Goal: Information Seeking & Learning: Learn about a topic

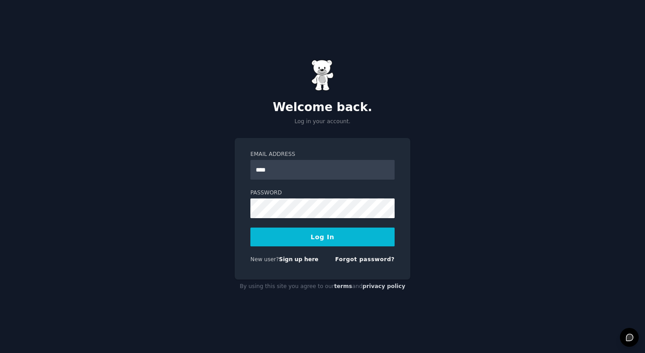
type input "**********"
click at [299, 240] on button "Log In" at bounding box center [322, 236] width 144 height 19
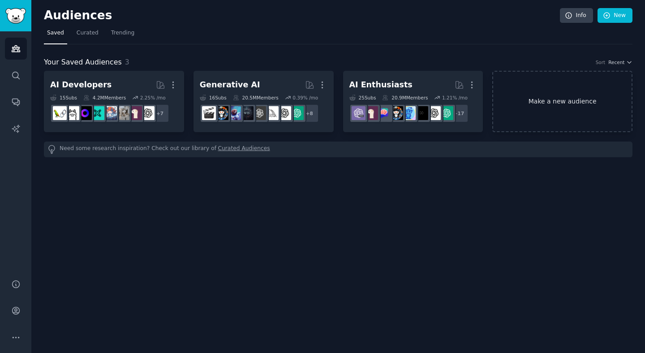
click at [545, 100] on link "Make a new audience" at bounding box center [562, 101] width 140 height 61
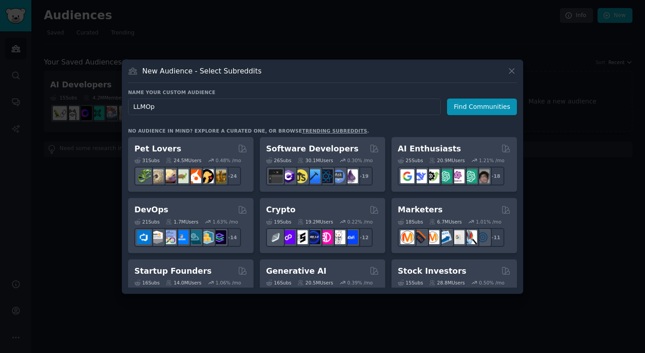
type input "LLMOps"
click button "Find Communities" at bounding box center [482, 106] width 70 height 17
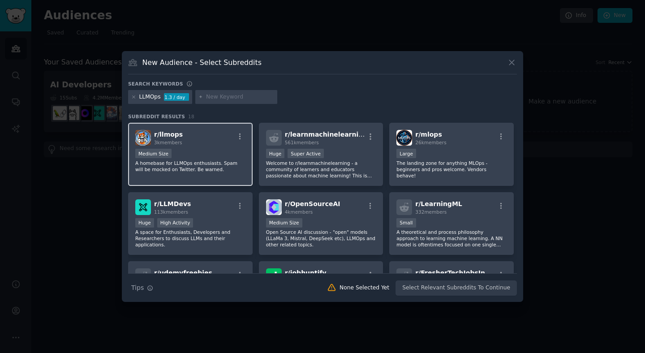
click at [210, 146] on div "r/ llmops 3k members Medium Size A homebase for LLMOps enthusiasts. Spam will b…" at bounding box center [190, 154] width 124 height 63
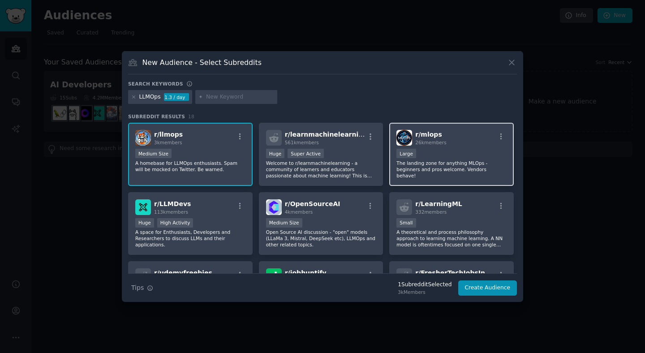
click at [440, 153] on div "10,000 - 100,000 members Large" at bounding box center [451, 154] width 110 height 11
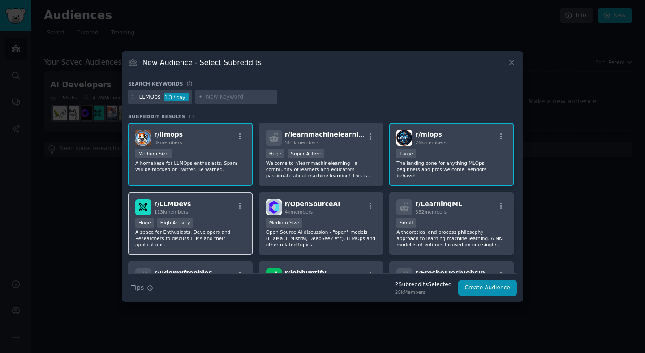
click at [185, 216] on div "r/ LLMDevs 113k members >= 80th percentile for submissions / day Huge High Acti…" at bounding box center [190, 223] width 124 height 63
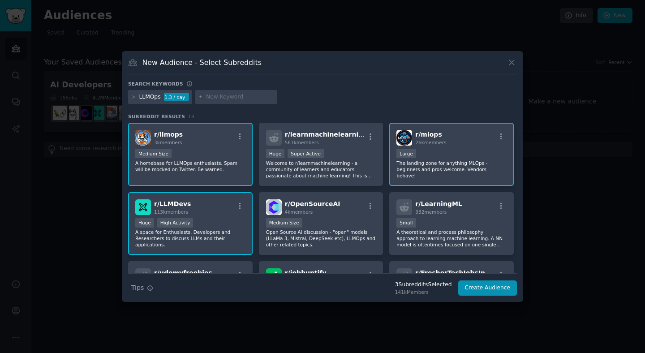
click at [213, 98] on input "text" at bounding box center [240, 97] width 68 height 8
click at [485, 290] on button "Create Audience" at bounding box center [487, 287] width 59 height 15
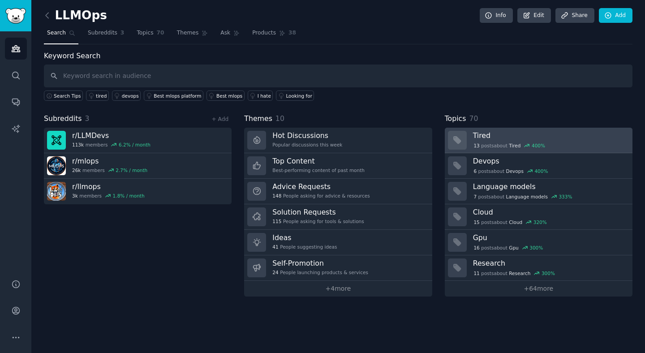
click at [562, 142] on div "13 post s about Tired 400 %" at bounding box center [549, 145] width 153 height 8
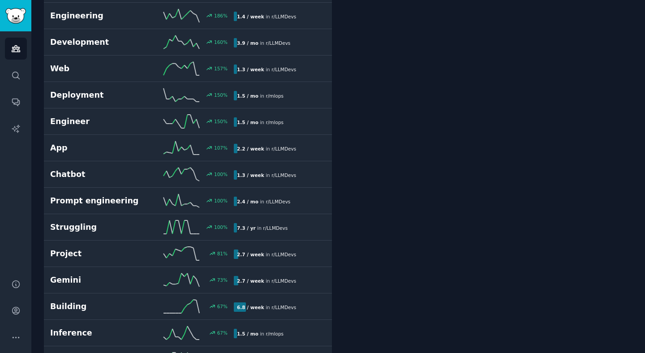
scroll to position [541, 0]
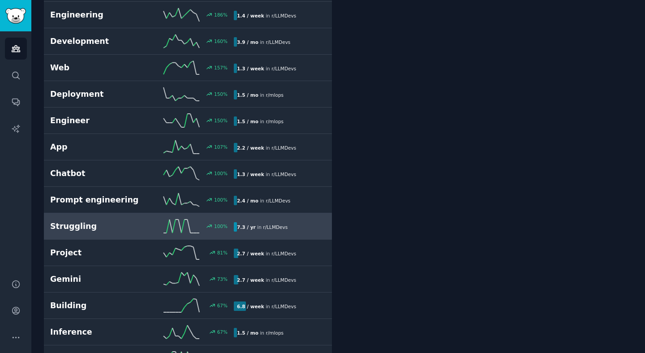
click at [139, 227] on h2 "Struggling" at bounding box center [96, 226] width 92 height 11
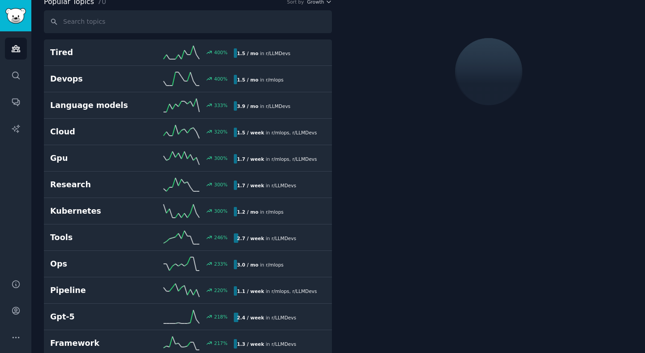
scroll to position [50, 0]
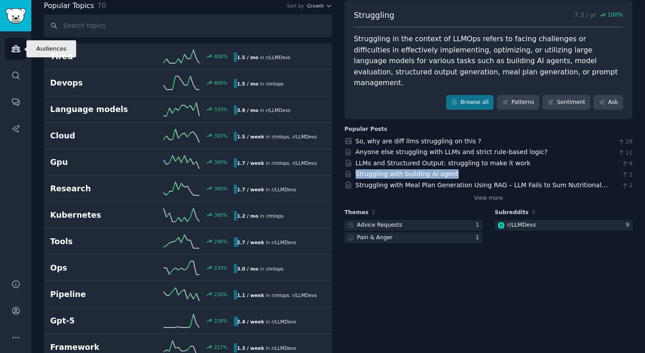
click at [19, 46] on icon "Sidebar" at bounding box center [15, 48] width 9 height 9
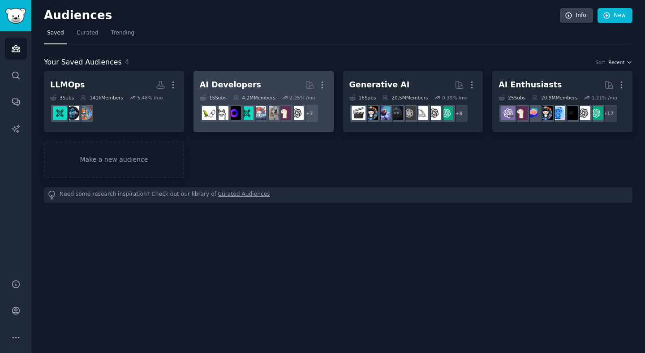
click at [273, 81] on h2 "AI Developers More" at bounding box center [264, 85] width 128 height 16
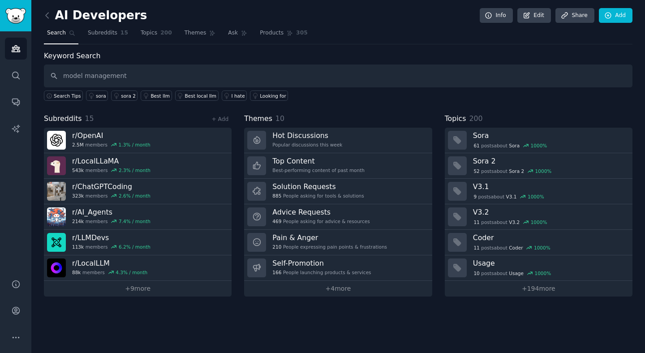
type input "model management"
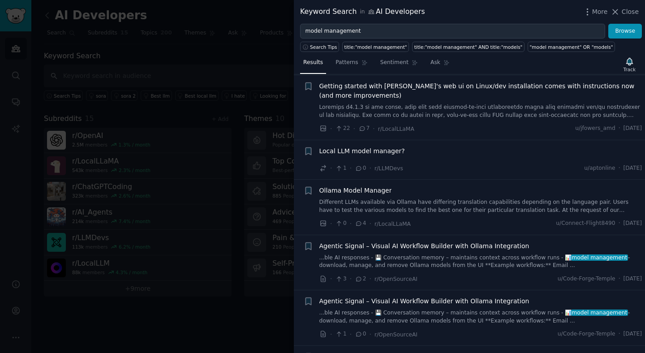
scroll to position [640, 0]
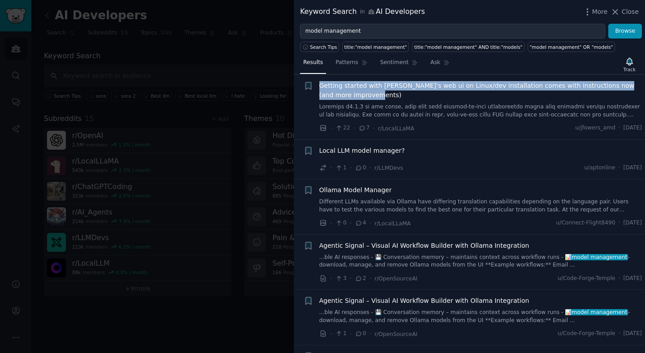
click at [357, 95] on span "Getting started with [PERSON_NAME]'s web ui on Linux/dev installation comes wit…" at bounding box center [480, 90] width 323 height 19
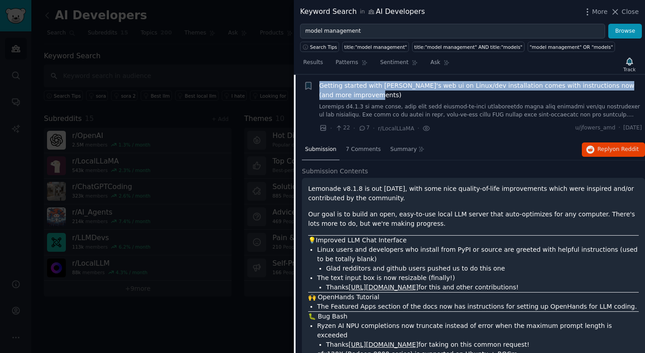
scroll to position [641, 0]
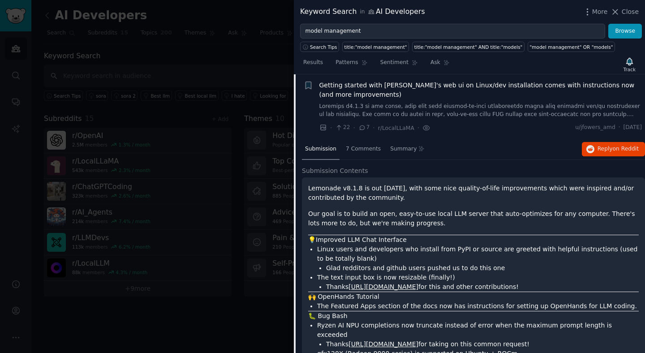
click at [309, 189] on p "Lemonade v8.1.8 is out [DATE], with some nice quality-of-life improvements whic…" at bounding box center [473, 193] width 330 height 19
copy p "Lemonade"
click at [381, 94] on span "Getting started with [PERSON_NAME]'s web ui on Linux/dev installation comes wit…" at bounding box center [480, 90] width 323 height 19
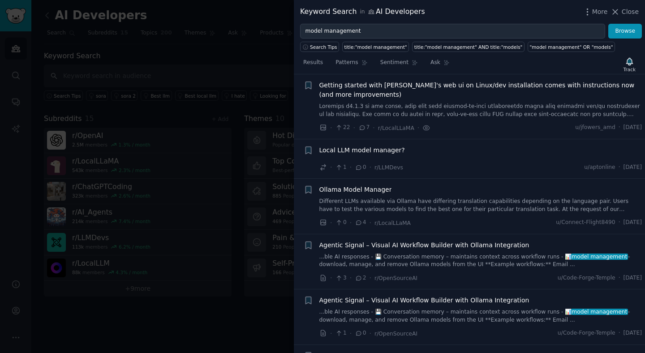
click at [379, 151] on span "Local LLM model manager?" at bounding box center [361, 149] width 85 height 9
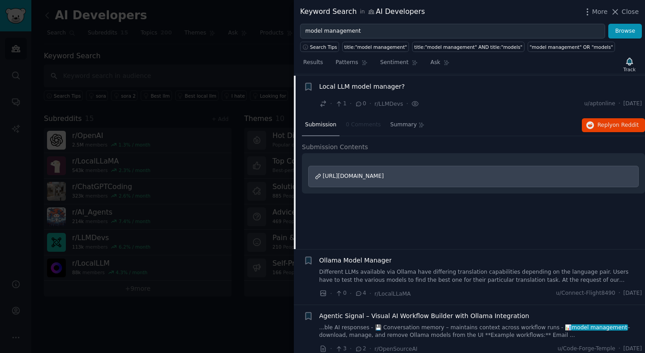
scroll to position [705, 0]
click at [376, 175] on span "https://www.reddit.com/r/LLM/comments/1n78g7l/local_llm_model_manager/" at bounding box center [353, 175] width 61 height 6
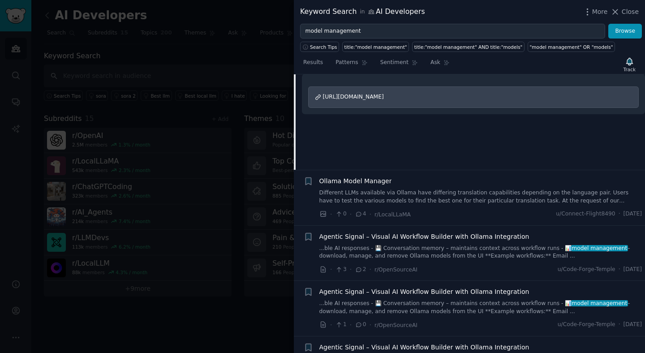
scroll to position [813, 0]
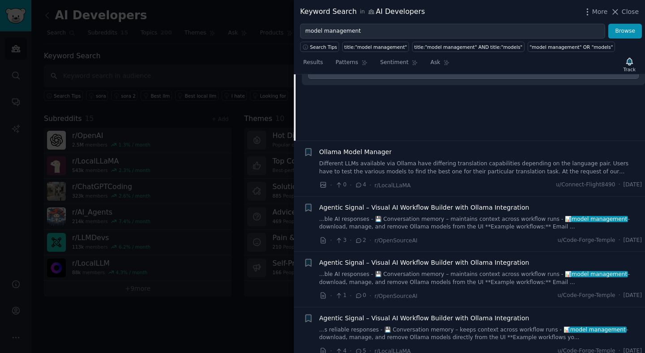
click at [381, 167] on link "Different LLMs available via Ollama have differing translation capabilities dep…" at bounding box center [480, 168] width 323 height 16
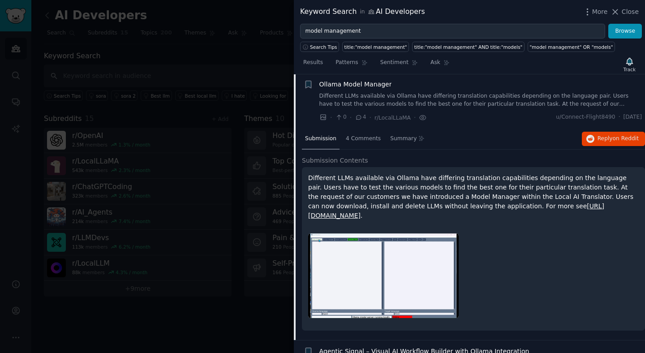
scroll to position [745, 0]
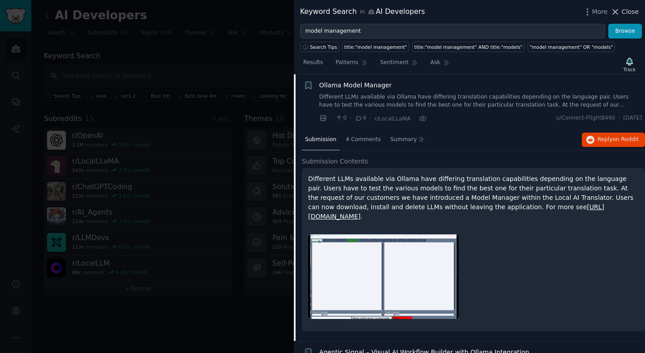
click at [621, 10] on button "Close" at bounding box center [624, 11] width 28 height 9
